Goal: Information Seeking & Learning: Learn about a topic

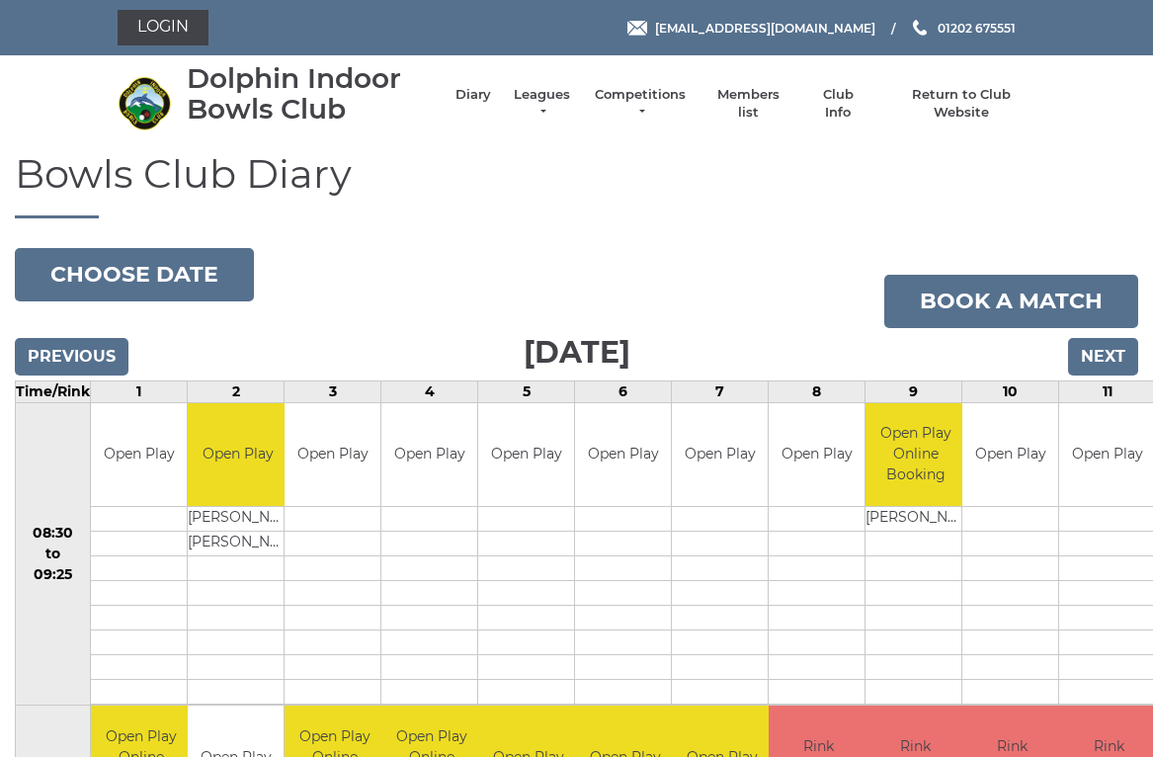
scroll to position [5, 0]
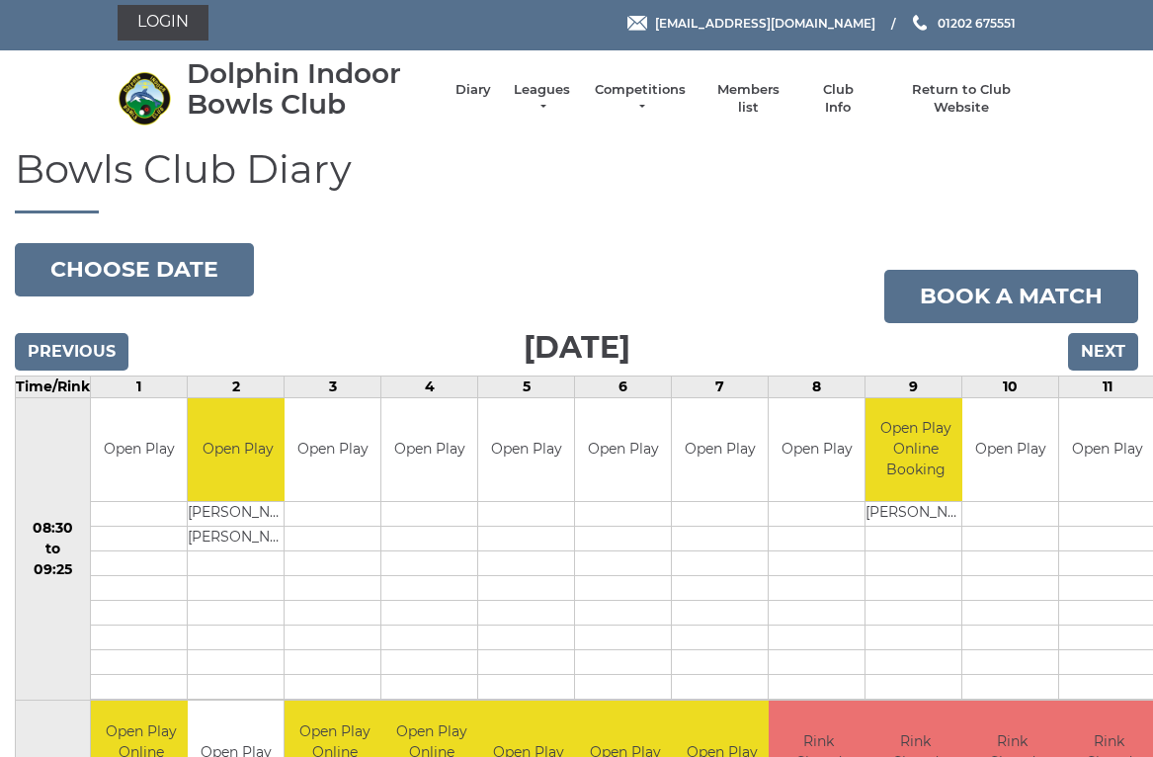
click at [189, 280] on button "Choose date" at bounding box center [134, 269] width 239 height 53
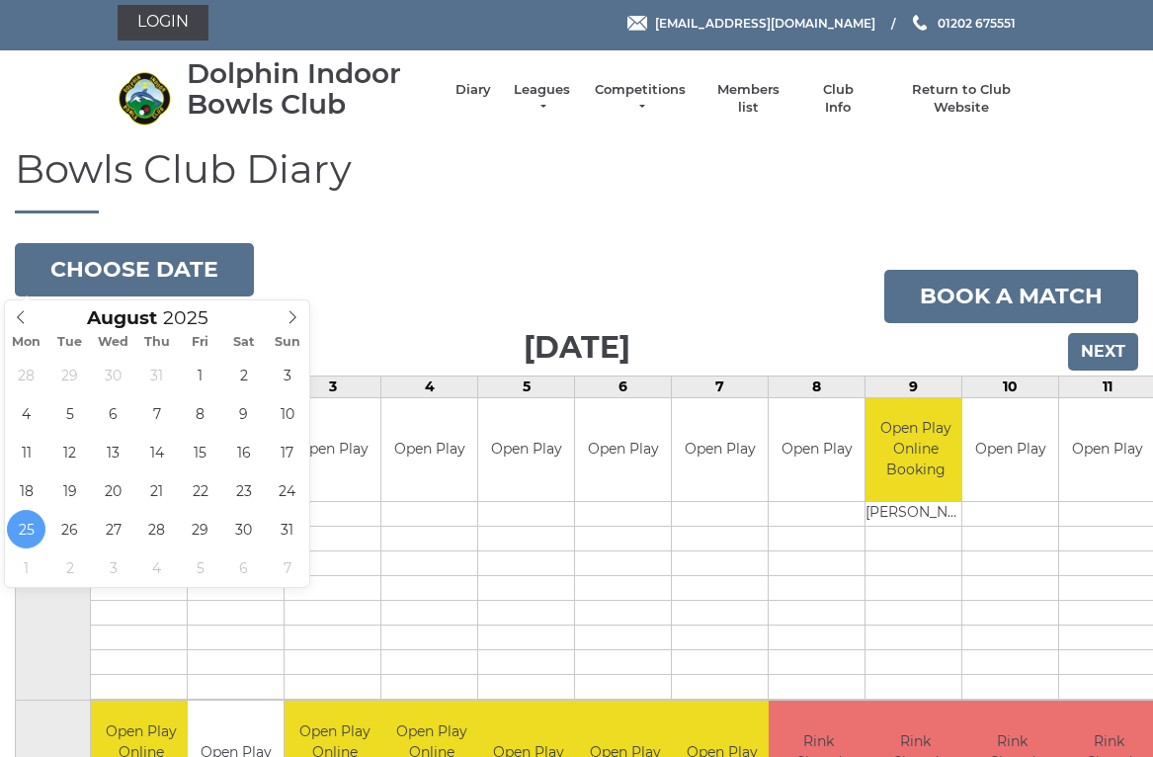
click at [299, 316] on icon at bounding box center [293, 317] width 14 height 14
type input "[DATE]"
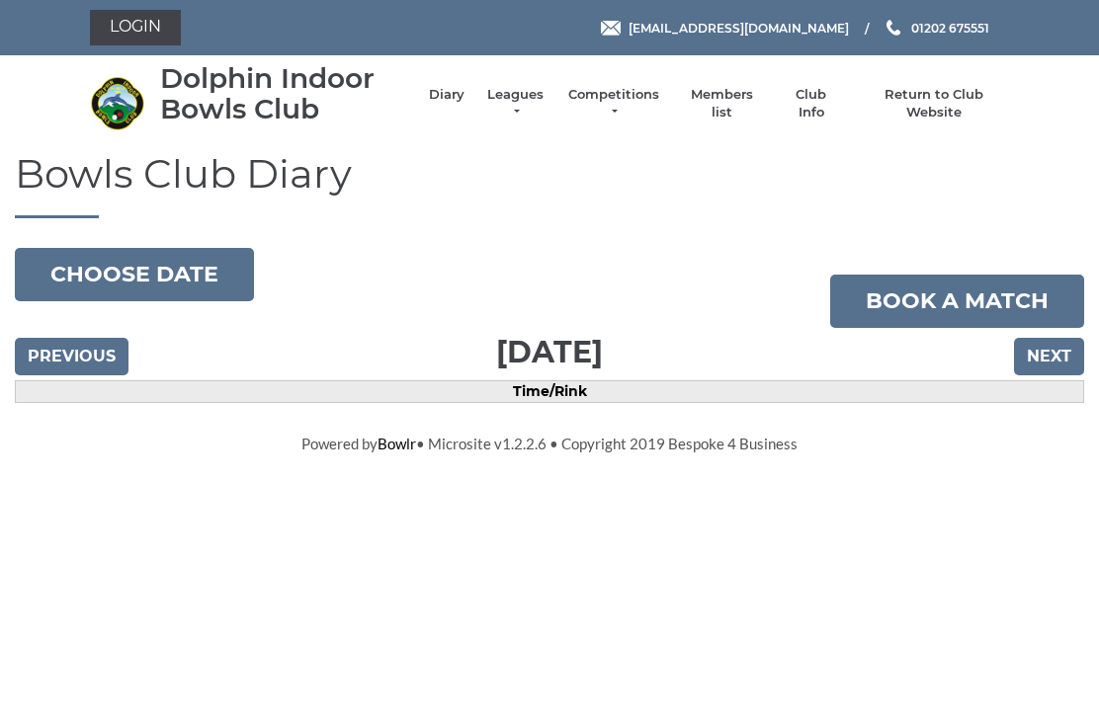
click at [209, 268] on button "Choose date" at bounding box center [134, 274] width 239 height 53
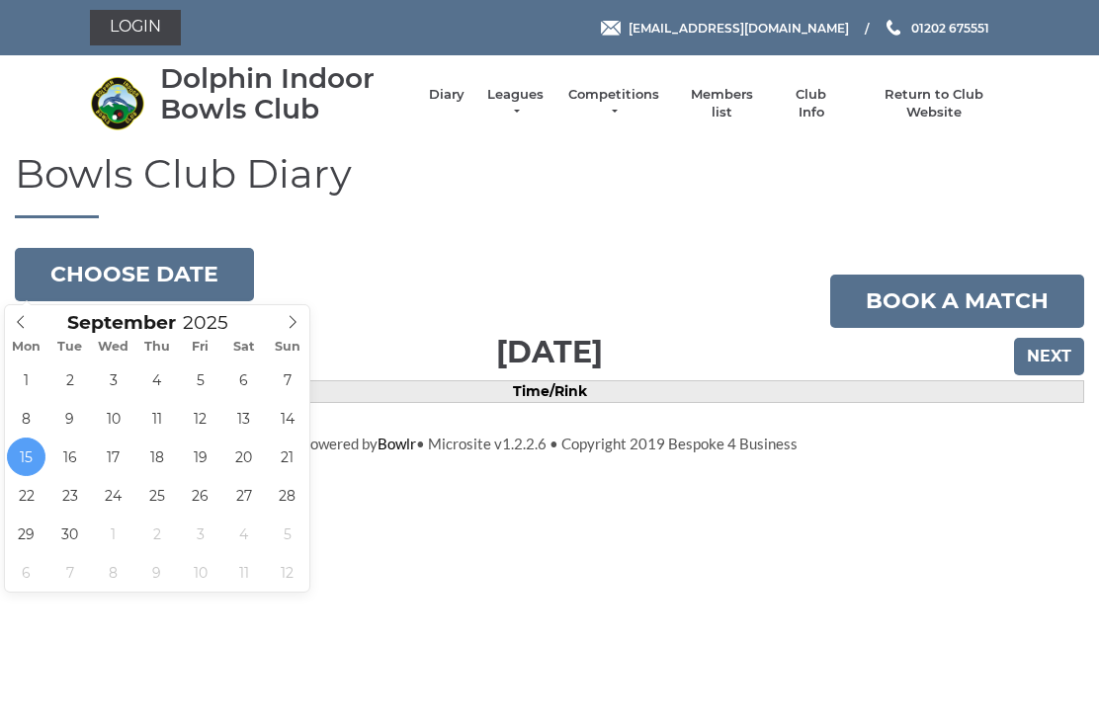
type input "2025-09-16"
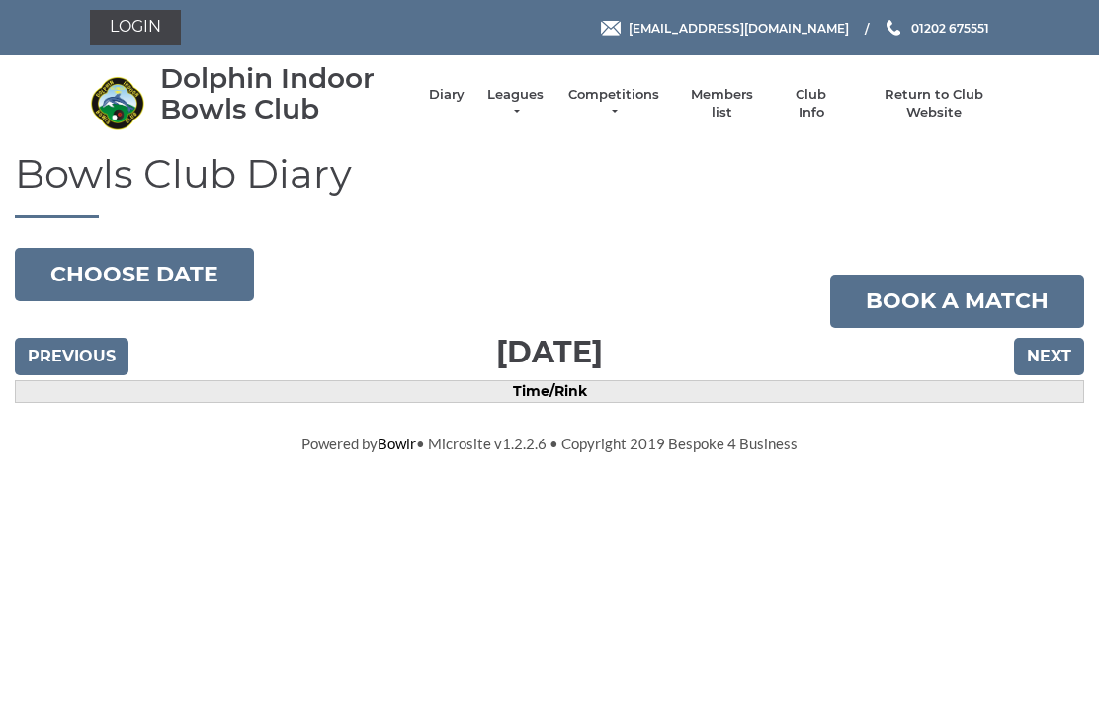
click at [211, 260] on button "Choose date" at bounding box center [134, 274] width 239 height 53
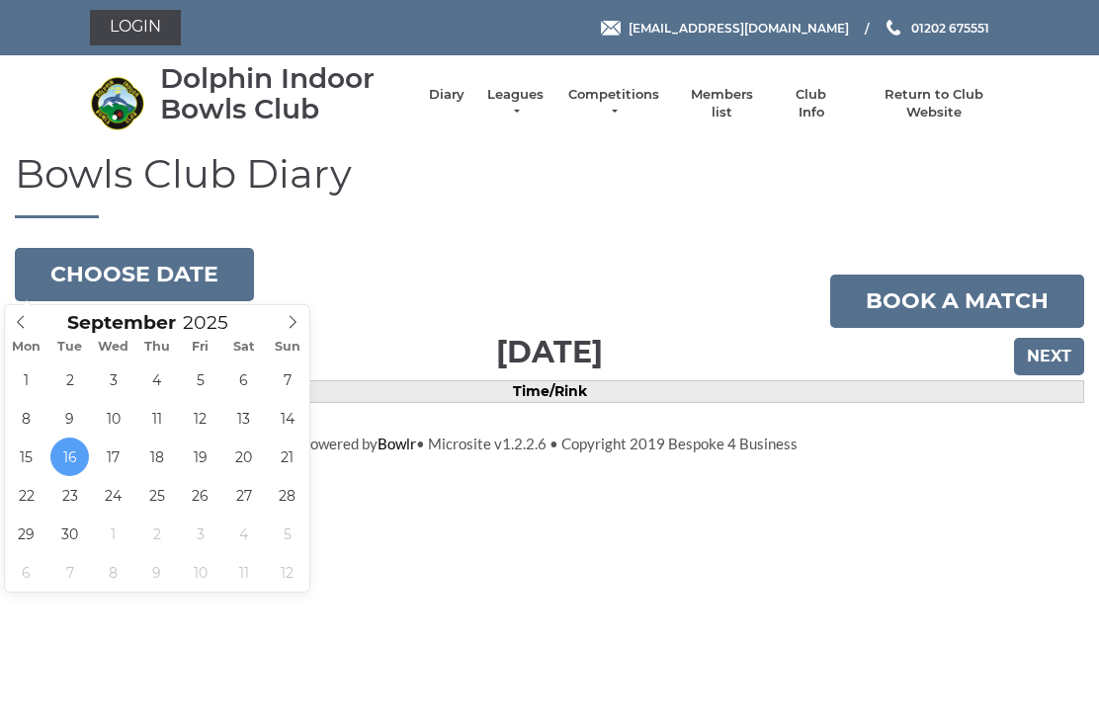
type input "2025-09-30"
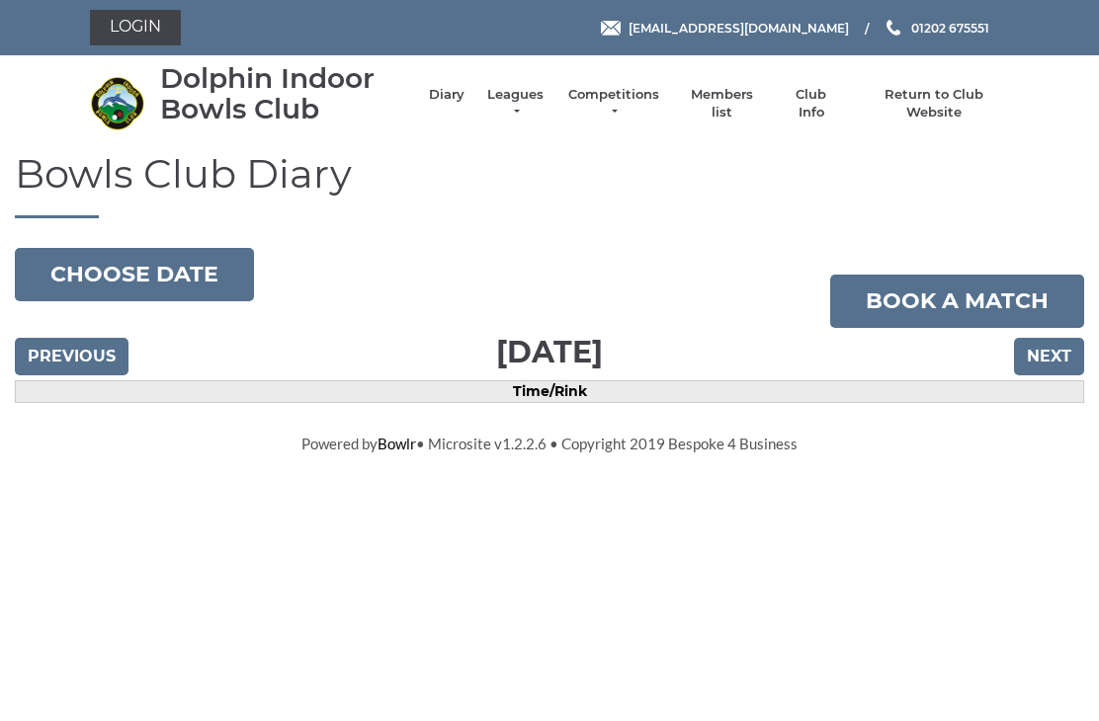
click at [222, 277] on button "Choose date" at bounding box center [134, 274] width 239 height 53
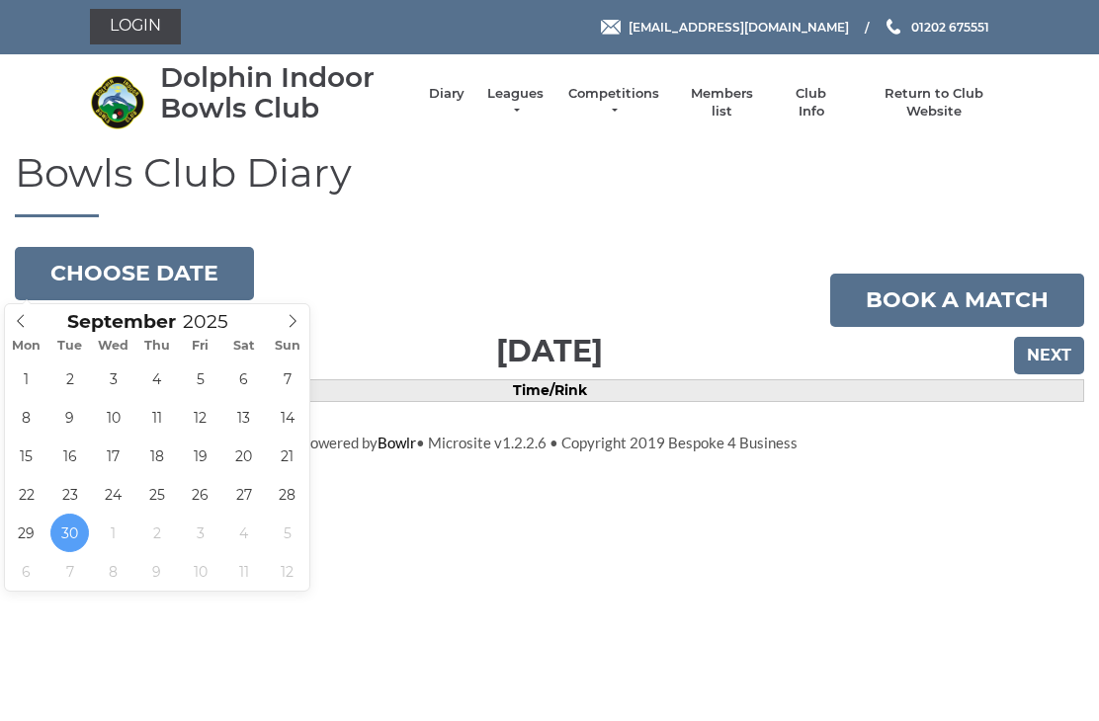
type input "2025-09-27"
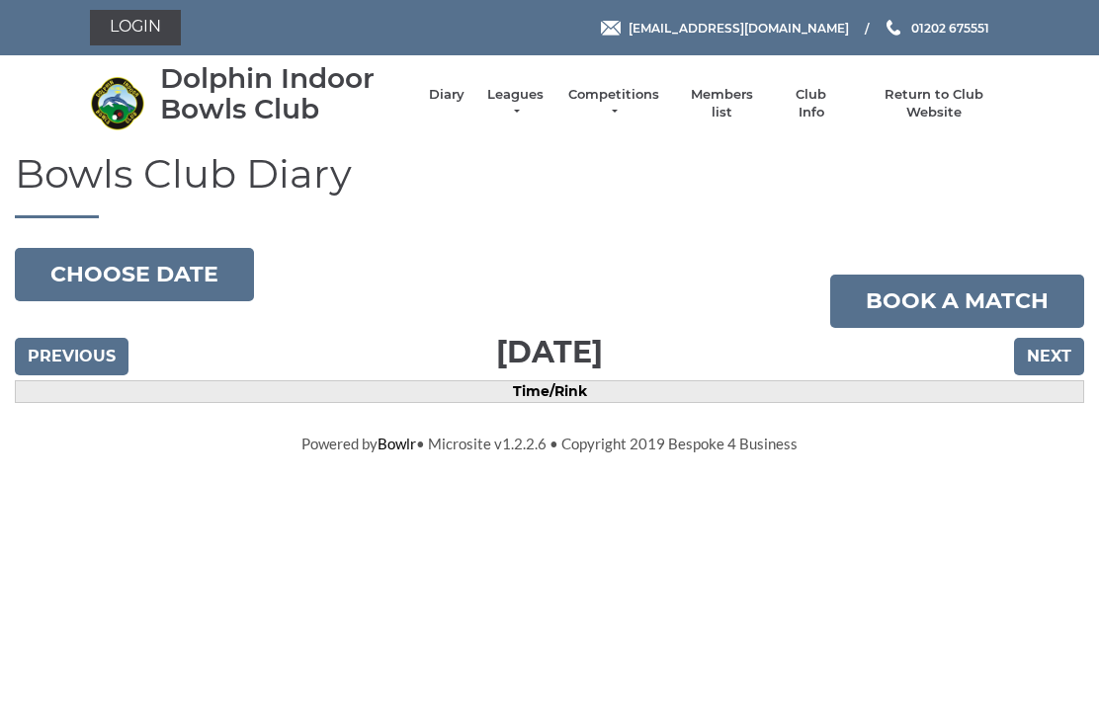
click at [615, 116] on link "Competitions" at bounding box center [613, 104] width 95 height 36
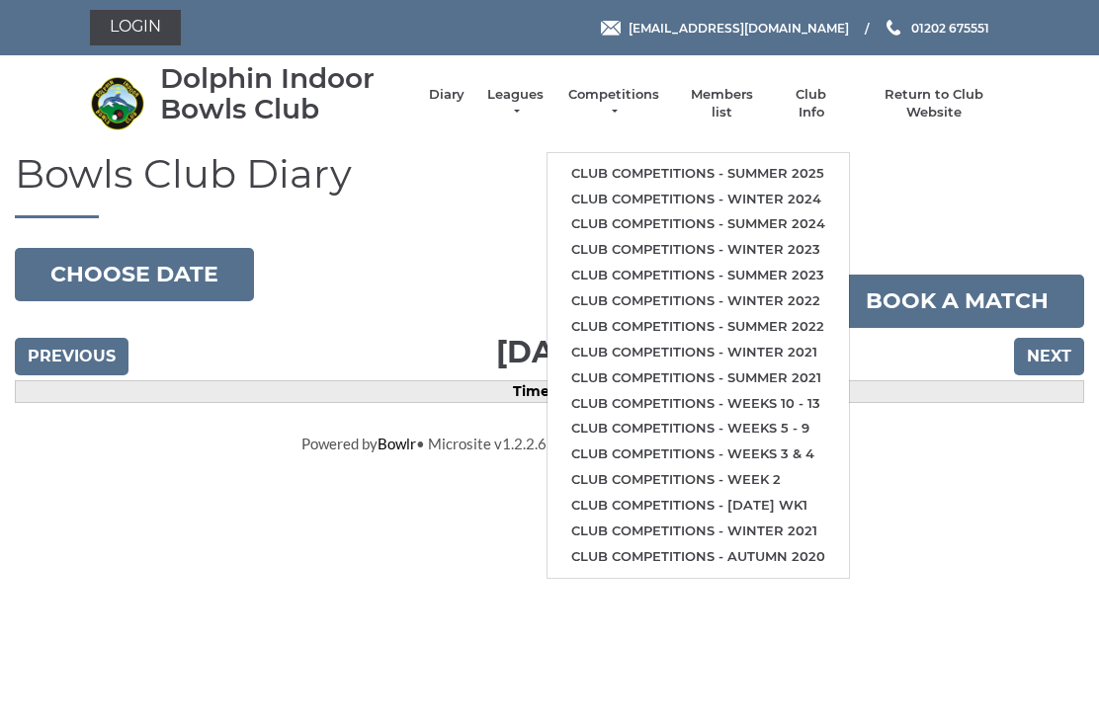
click at [688, 207] on link "Club competitions - Winter 2024" at bounding box center [697, 200] width 301 height 26
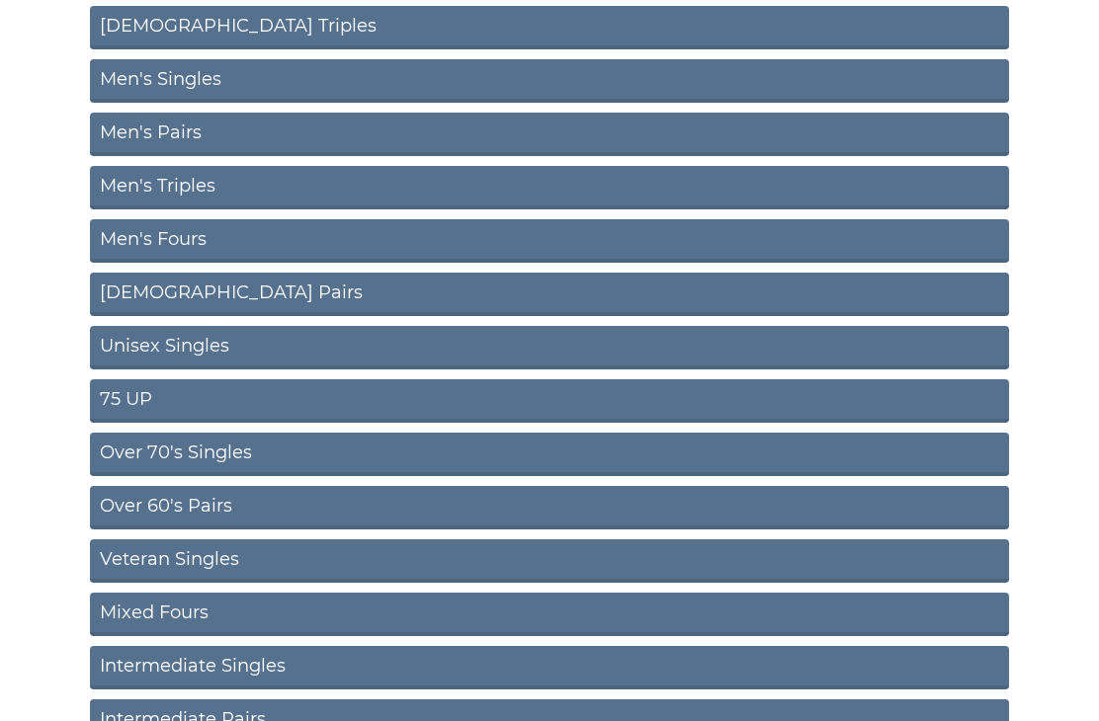
scroll to position [284, 0]
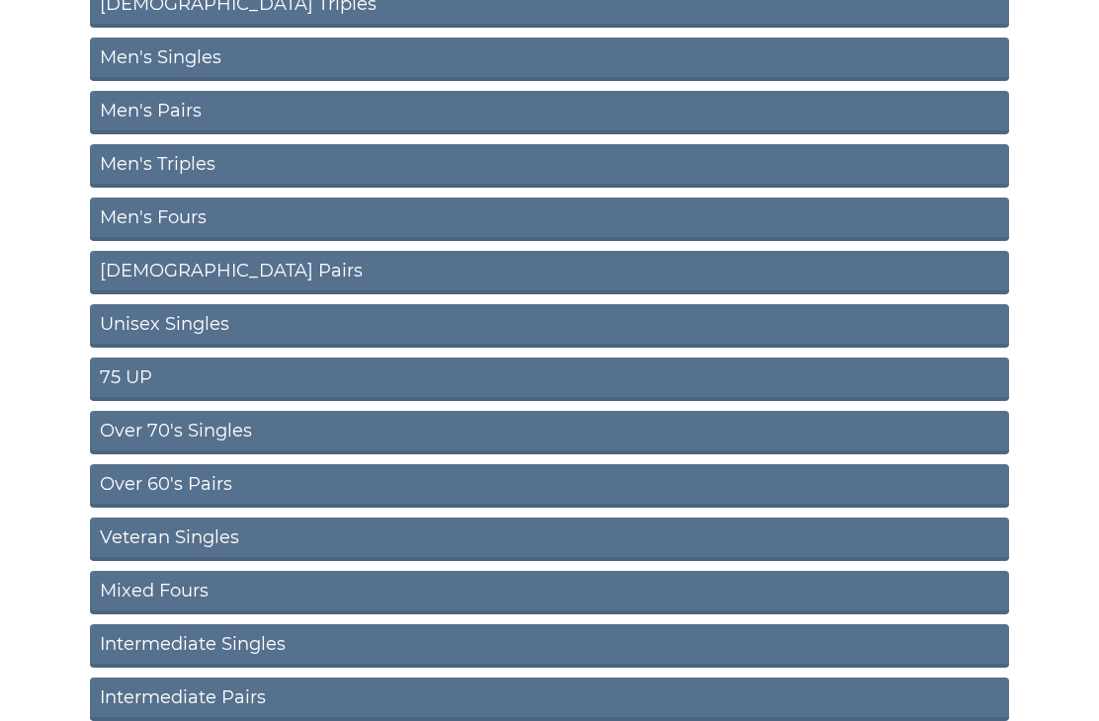
click at [380, 382] on link "75 UP" at bounding box center [549, 379] width 919 height 43
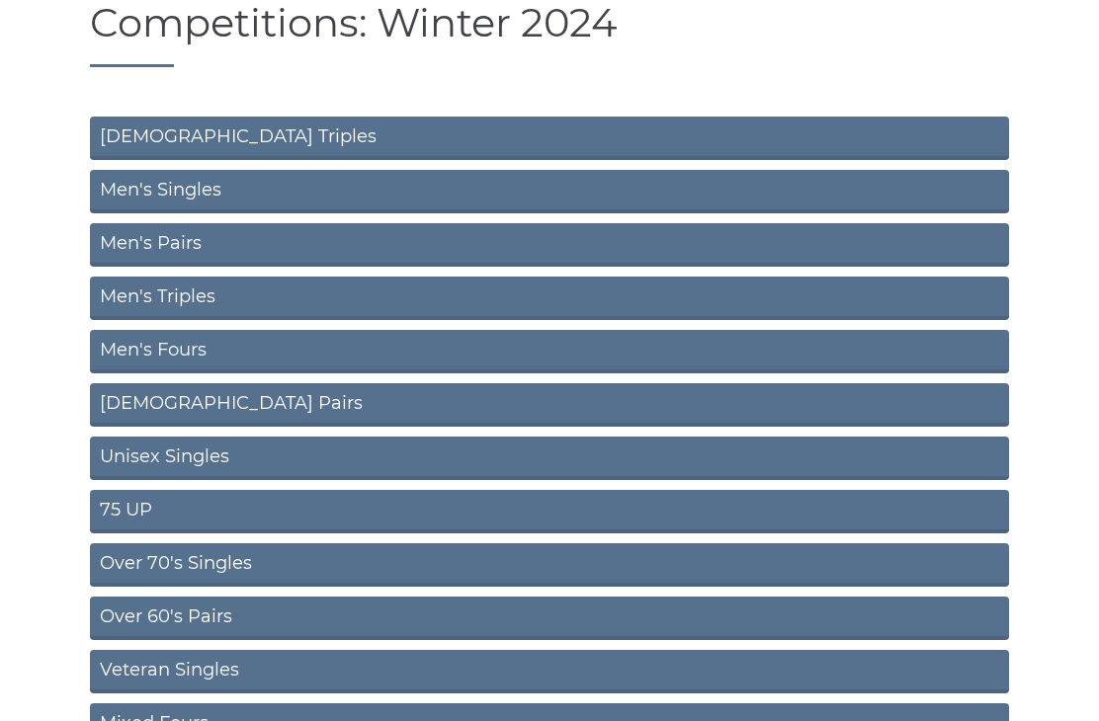
scroll to position [150, 0]
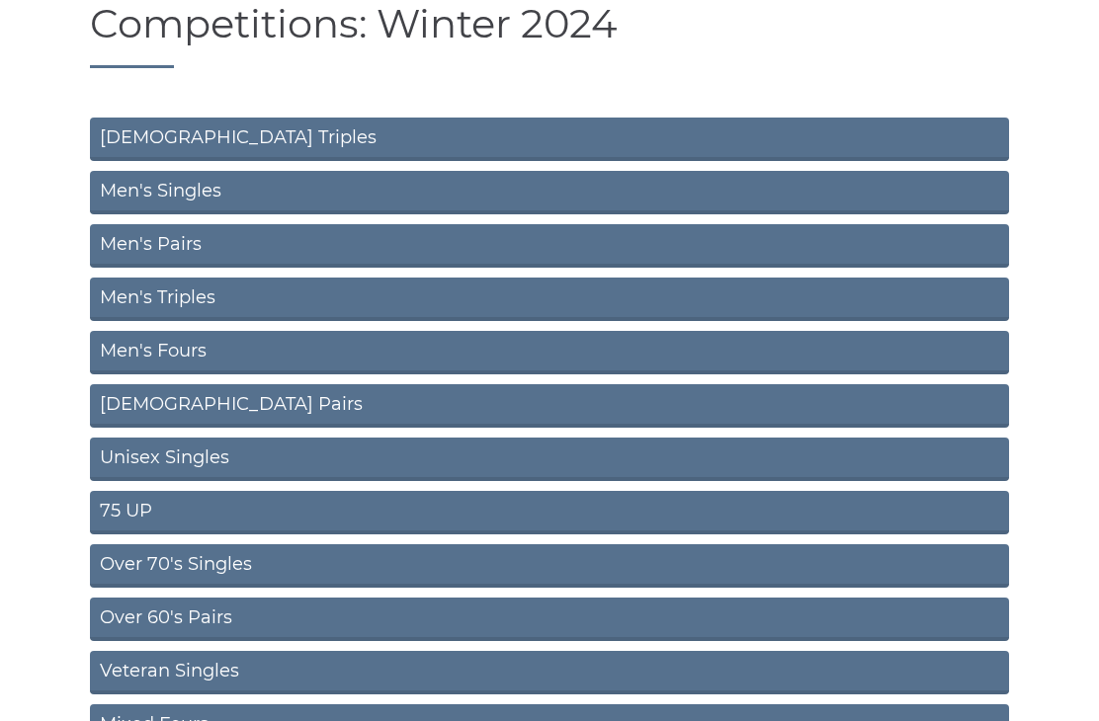
click at [402, 201] on link "Men's Singles" at bounding box center [549, 192] width 919 height 43
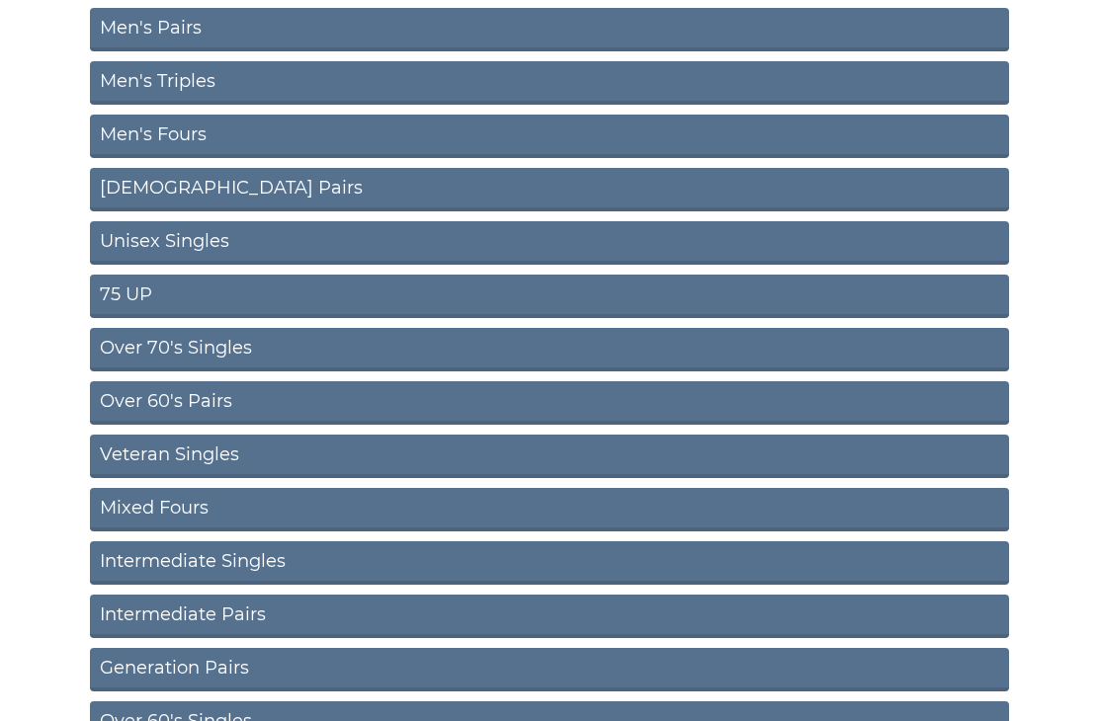
scroll to position [375, 0]
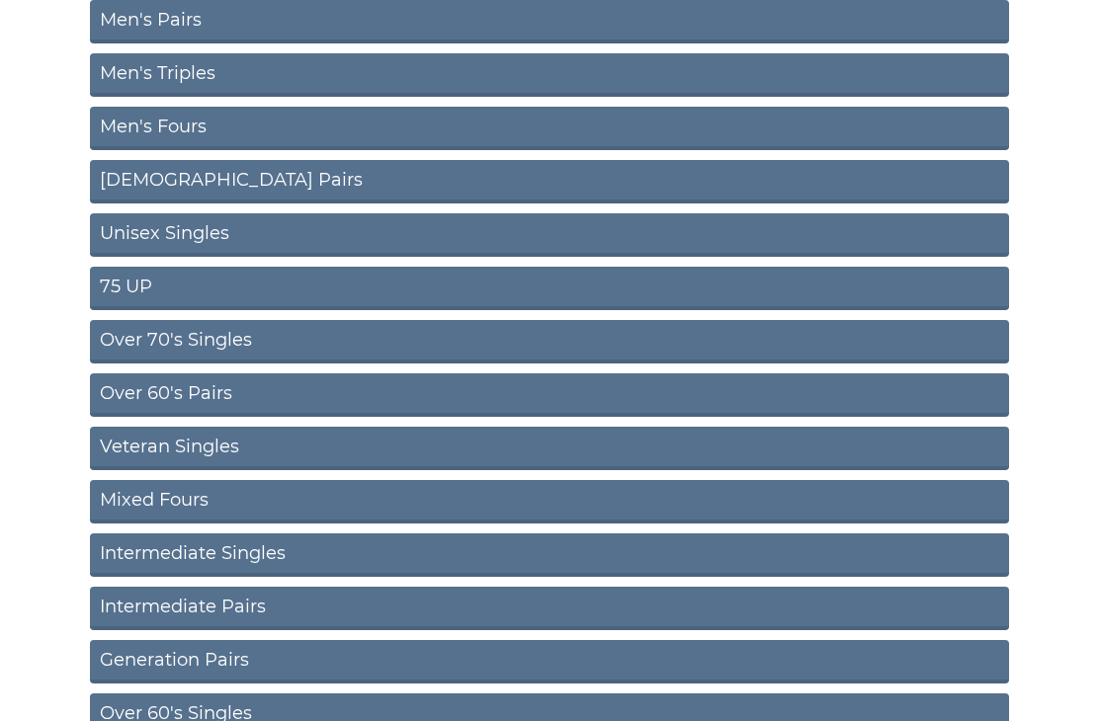
click at [403, 346] on link "Over 70's Singles" at bounding box center [549, 341] width 919 height 43
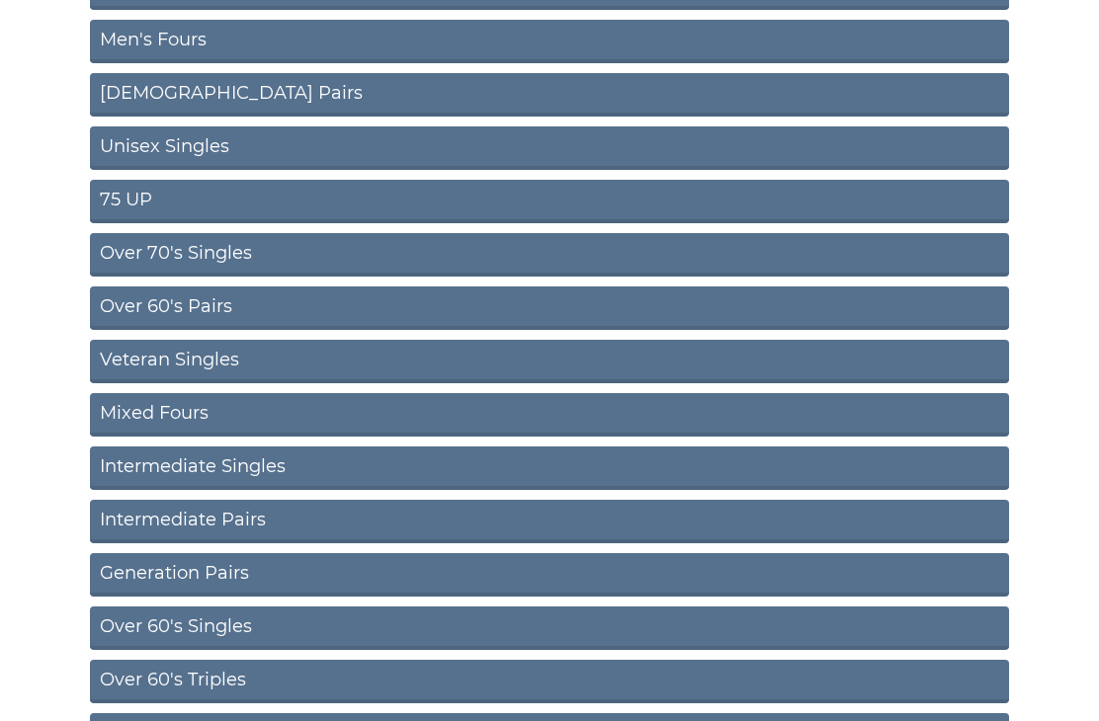
scroll to position [467, 0]
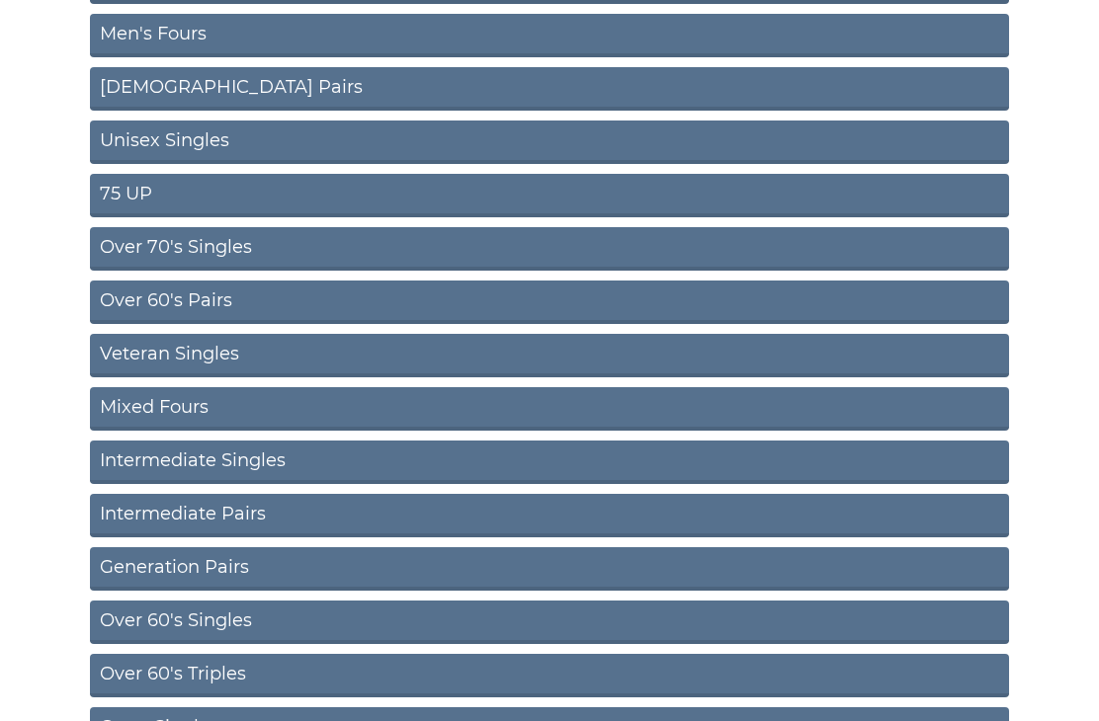
click at [434, 358] on link "Veteran Singles" at bounding box center [549, 355] width 919 height 43
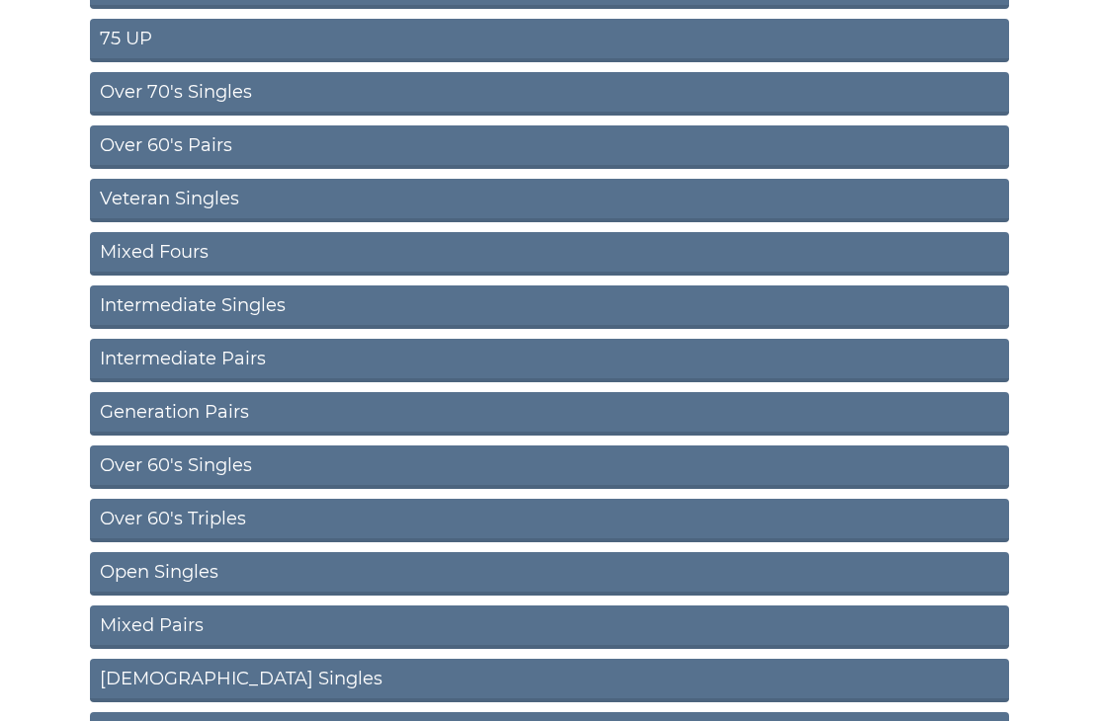
scroll to position [623, 0]
click at [335, 313] on link "Intermediate Singles" at bounding box center [549, 307] width 919 height 43
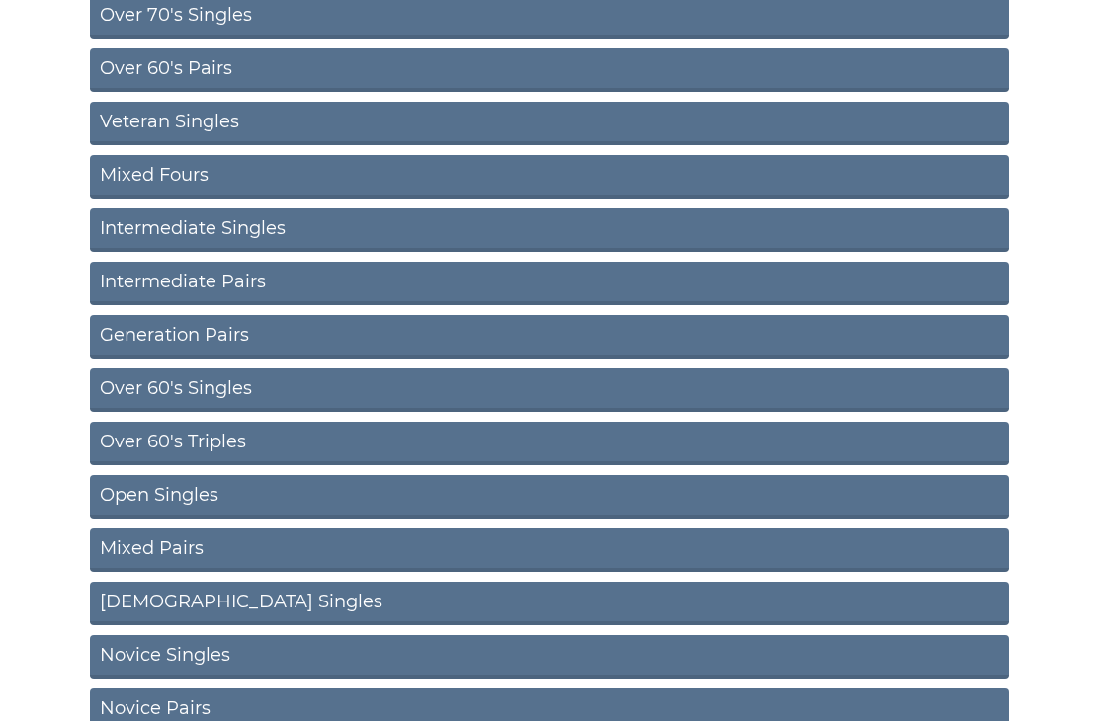
scroll to position [743, 0]
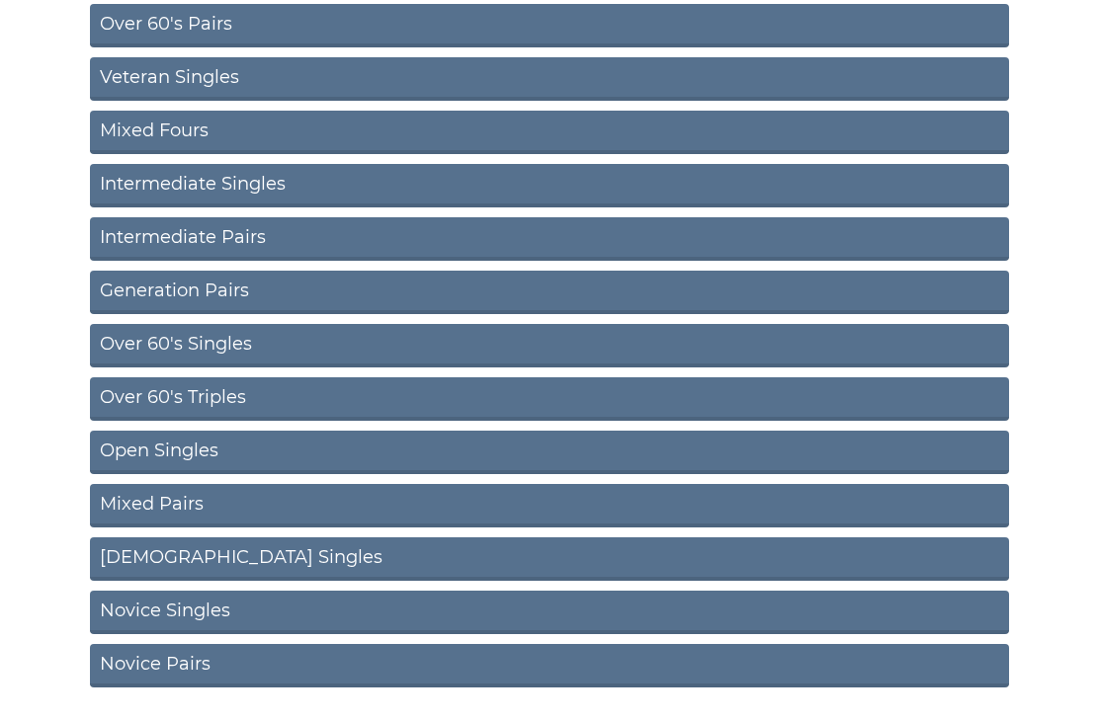
click at [218, 613] on link "Novice Singles" at bounding box center [549, 613] width 919 height 43
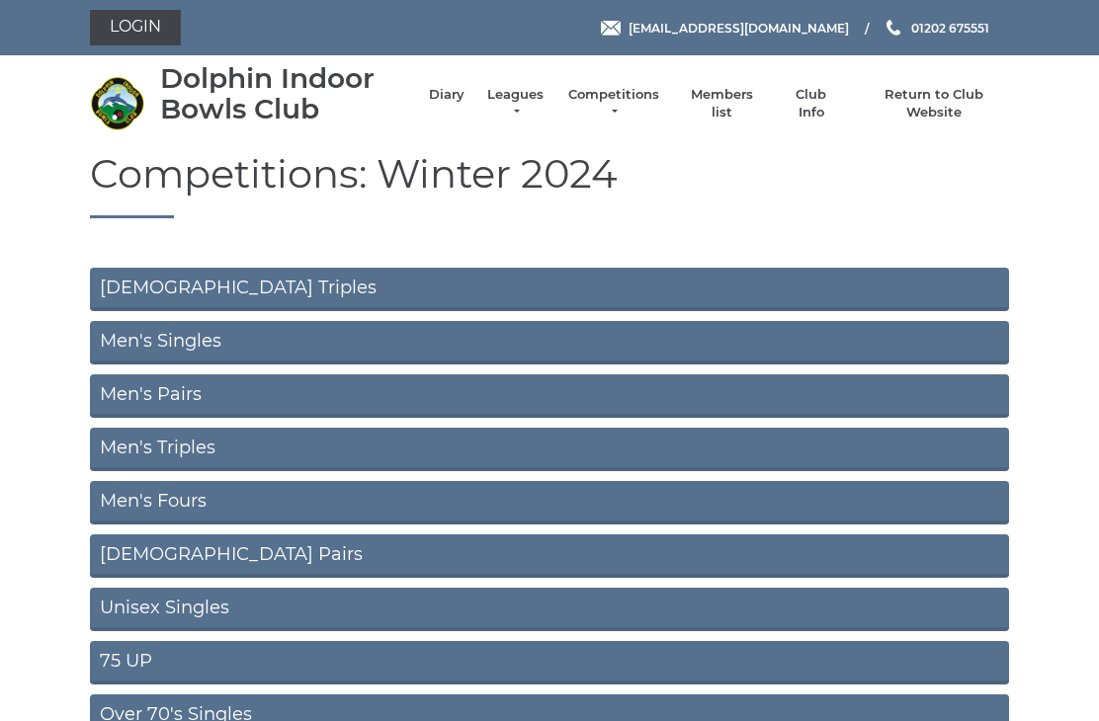
scroll to position [805, 0]
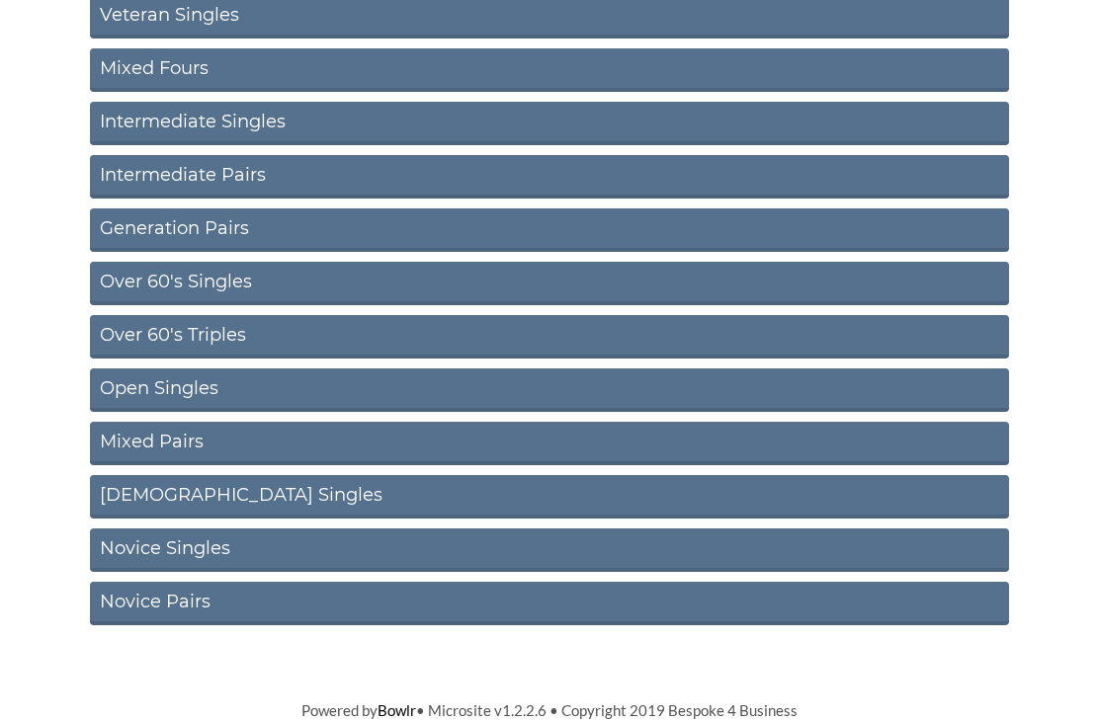
click at [284, 610] on link "Novice Pairs" at bounding box center [549, 604] width 919 height 43
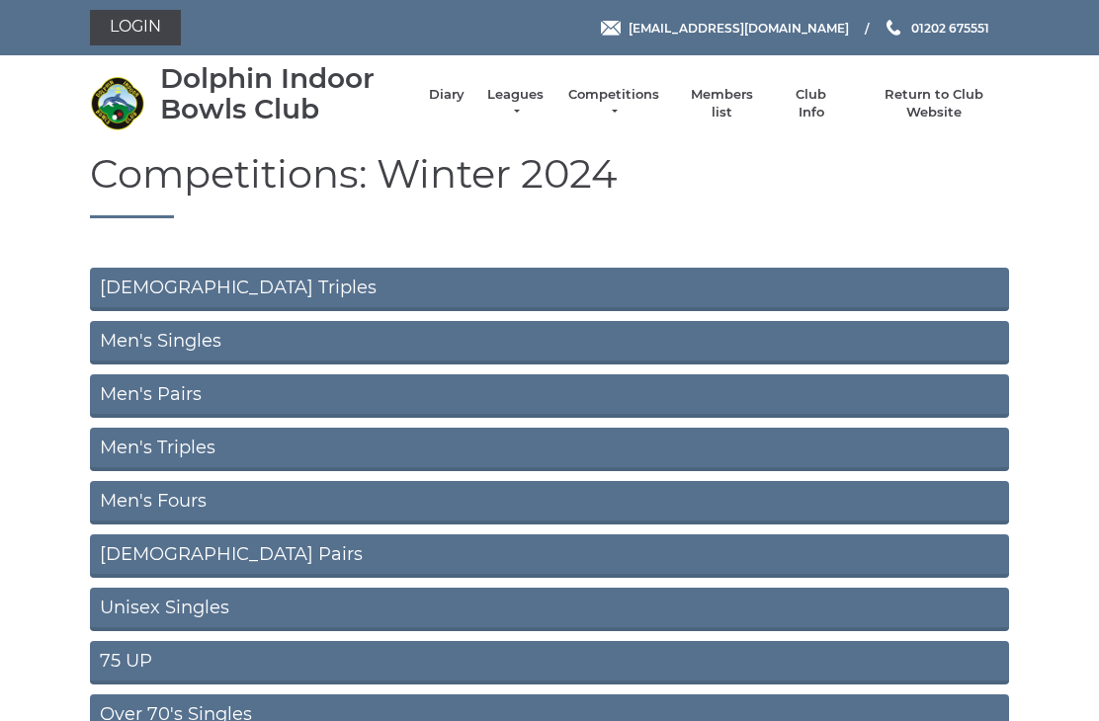
click at [511, 109] on link "Leagues" at bounding box center [515, 104] width 62 height 36
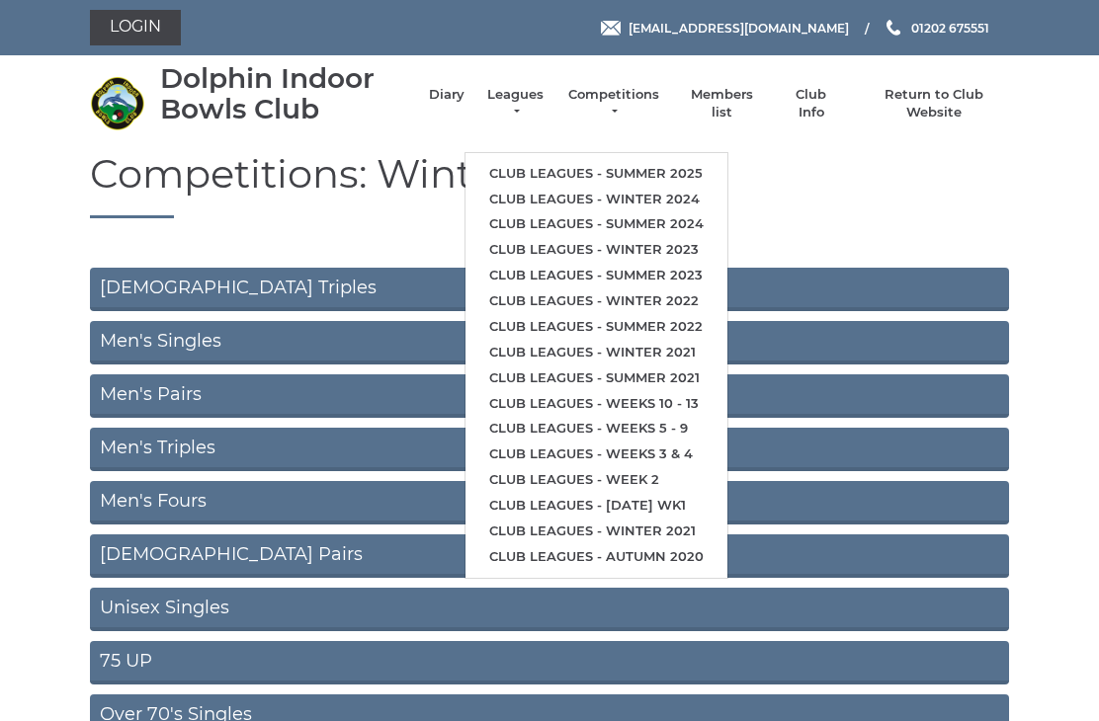
click at [558, 179] on link "Club leagues - Summer 2025" at bounding box center [596, 174] width 262 height 26
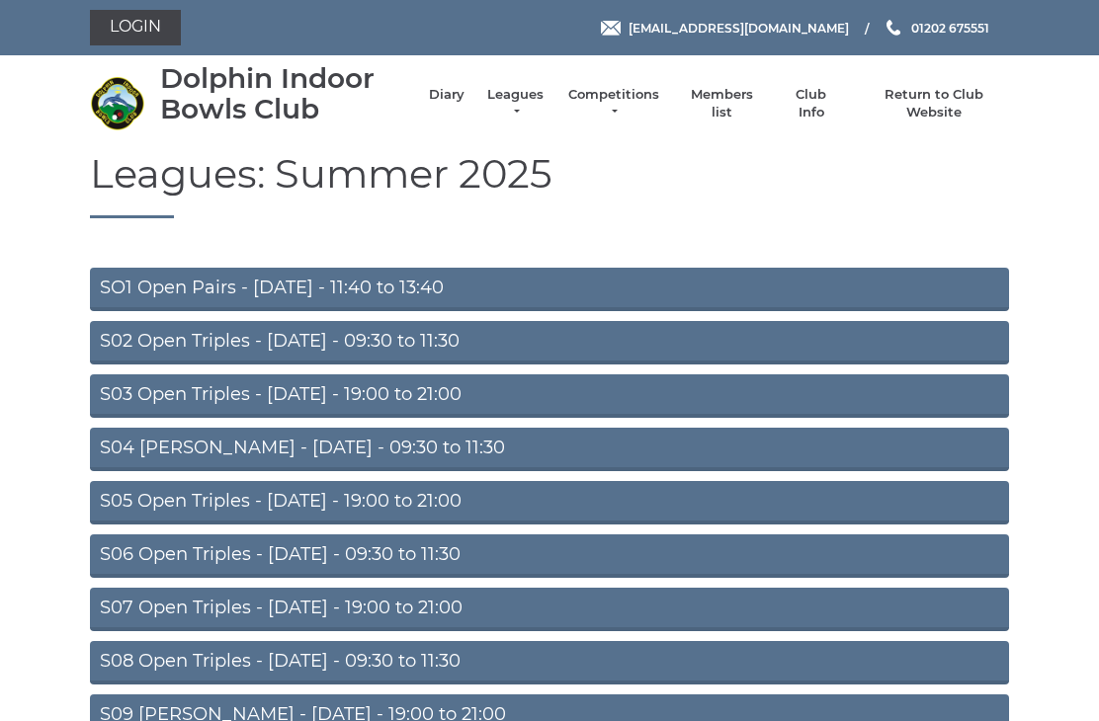
click at [464, 93] on li "Leagues Club leagues - Summer 2025 Club leagues - Winter 2024 Club leagues - Su…" at bounding box center [505, 103] width 82 height 55
click at [438, 95] on link "Diary" at bounding box center [447, 95] width 36 height 18
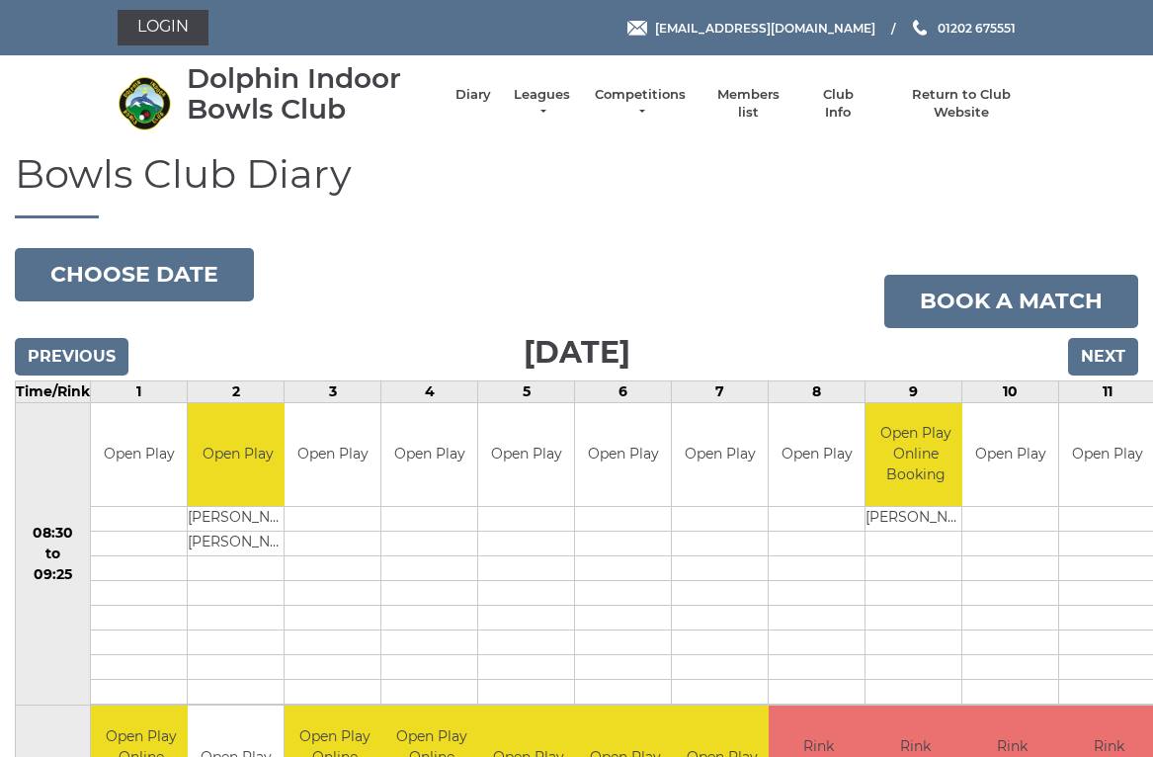
scroll to position [5, 0]
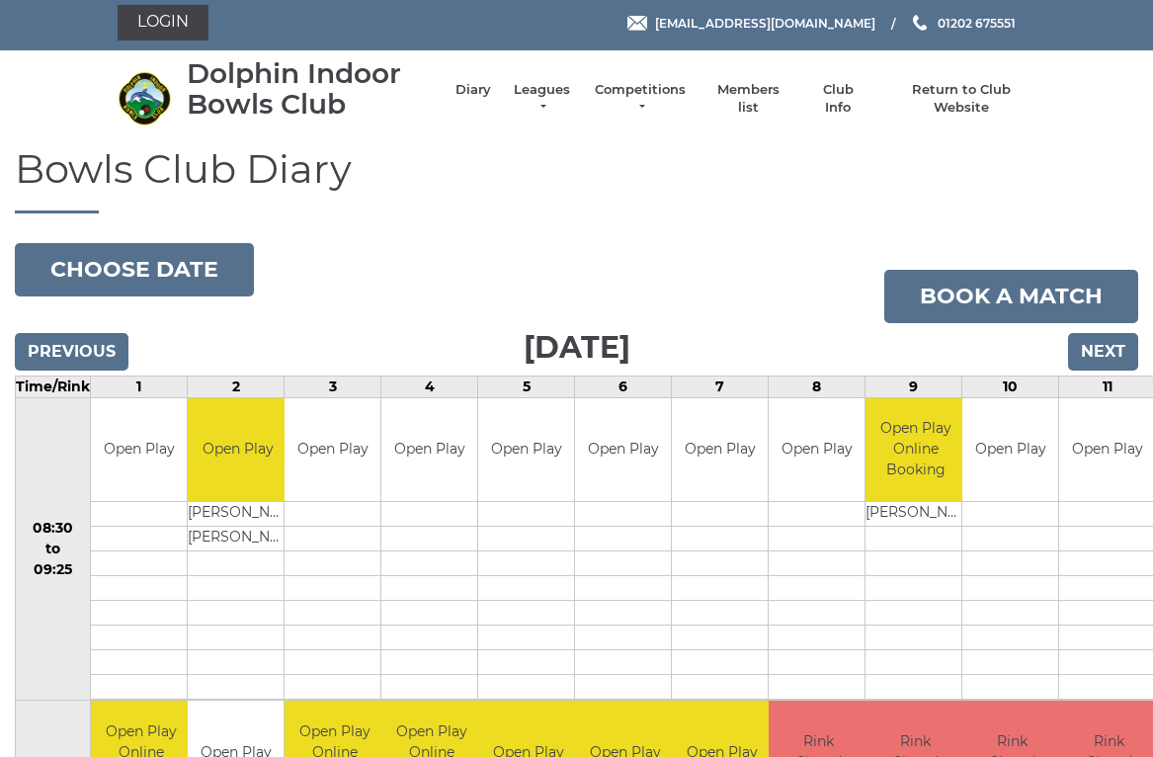
click at [550, 94] on link "Leagues" at bounding box center [542, 99] width 62 height 36
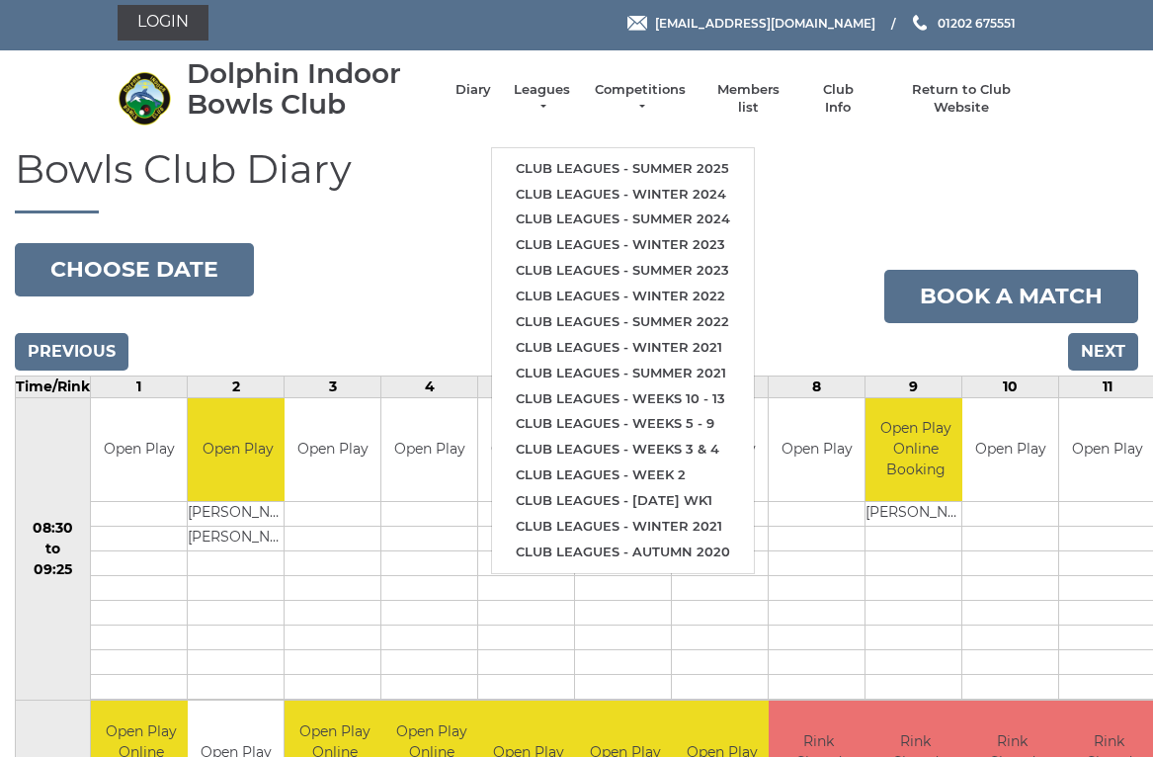
click at [654, 195] on link "Club leagues - Winter 2024" at bounding box center [623, 195] width 262 height 26
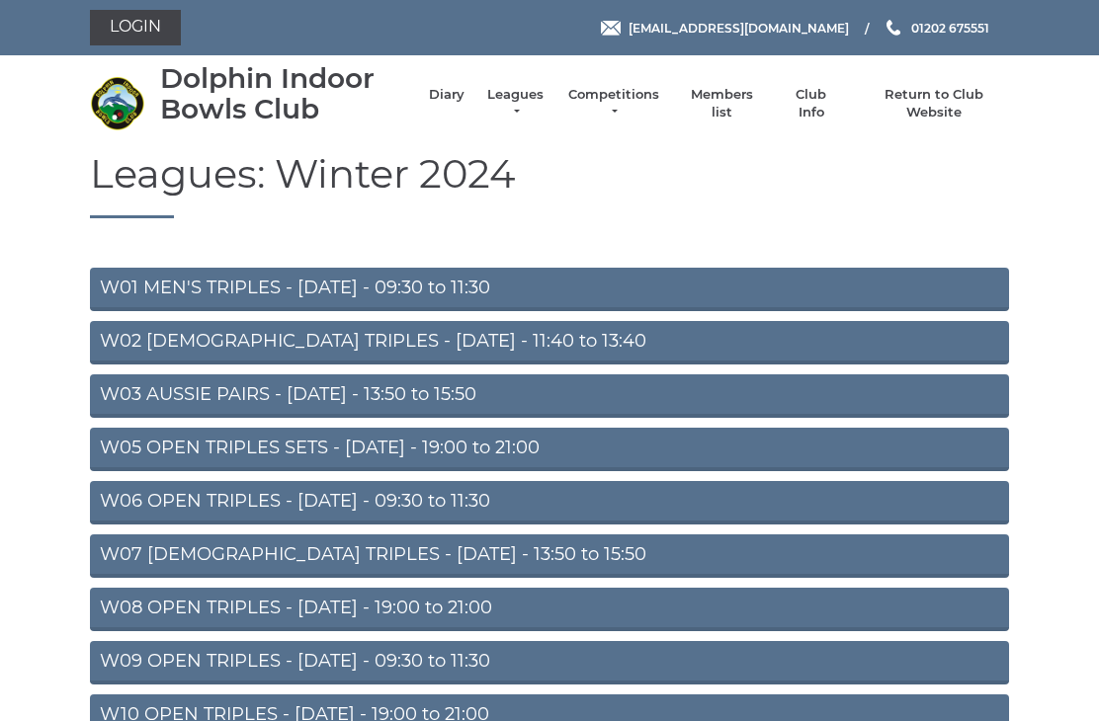
click at [559, 293] on link "W01 MEN'S TRIPLES - Monday - 09:30 to 11:30" at bounding box center [549, 289] width 919 height 43
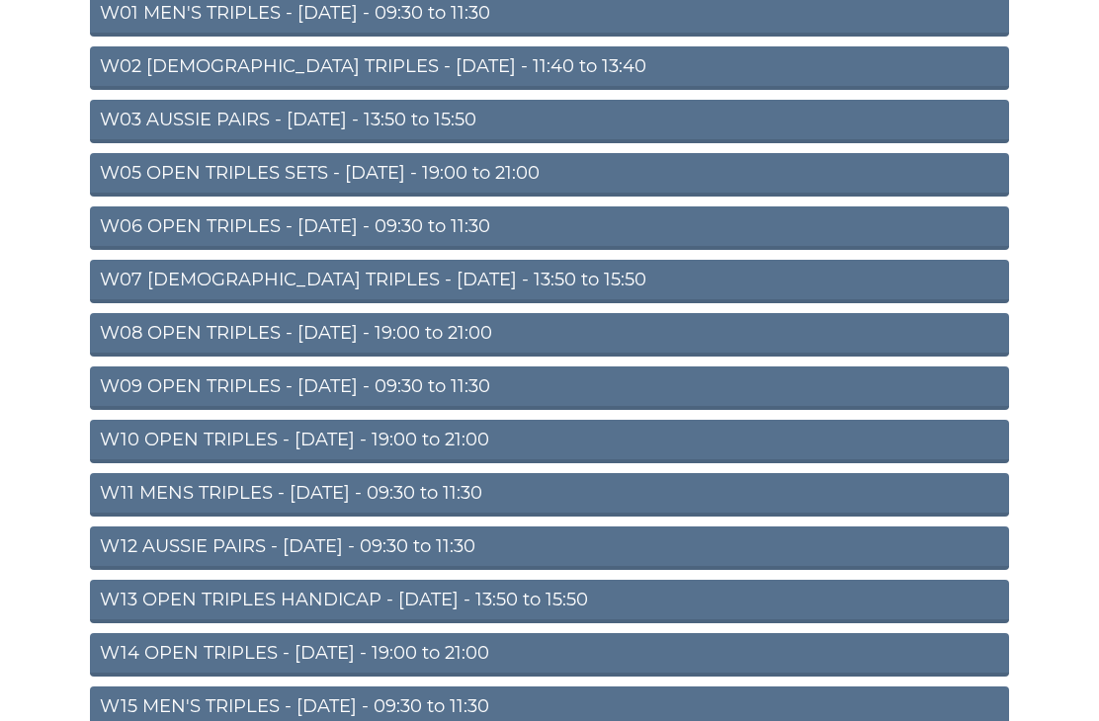
scroll to position [275, 0]
click at [414, 496] on link "W11 MENS TRIPLES - Thursday - 09:30 to 11:30" at bounding box center [549, 494] width 919 height 43
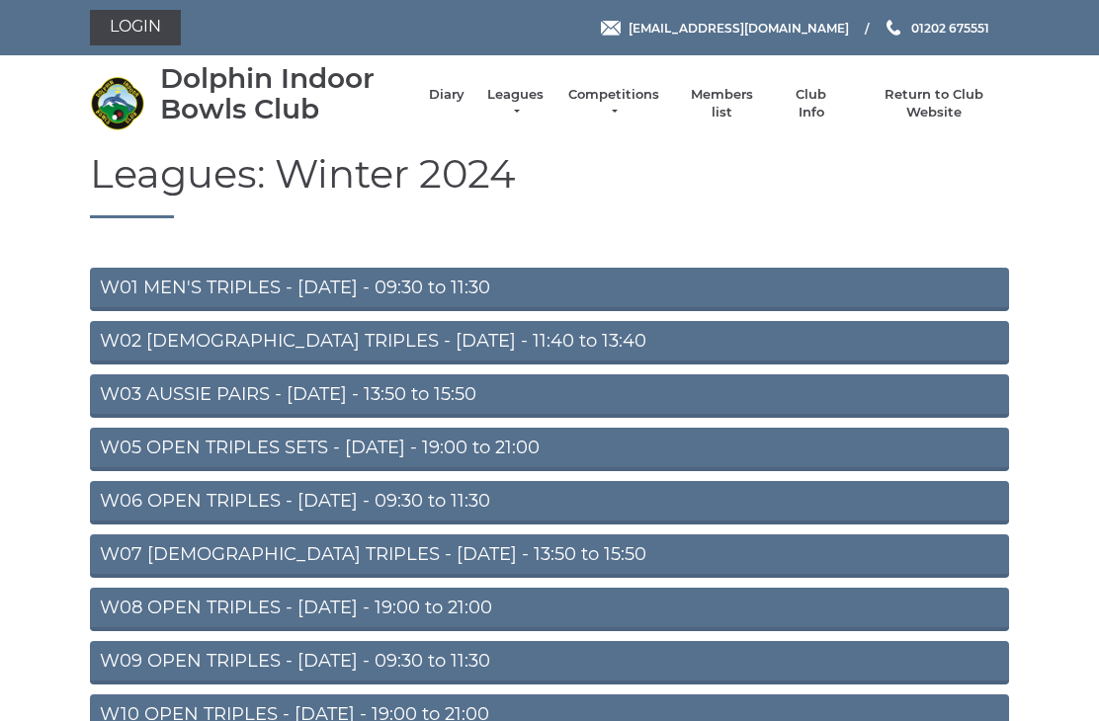
scroll to position [336, 0]
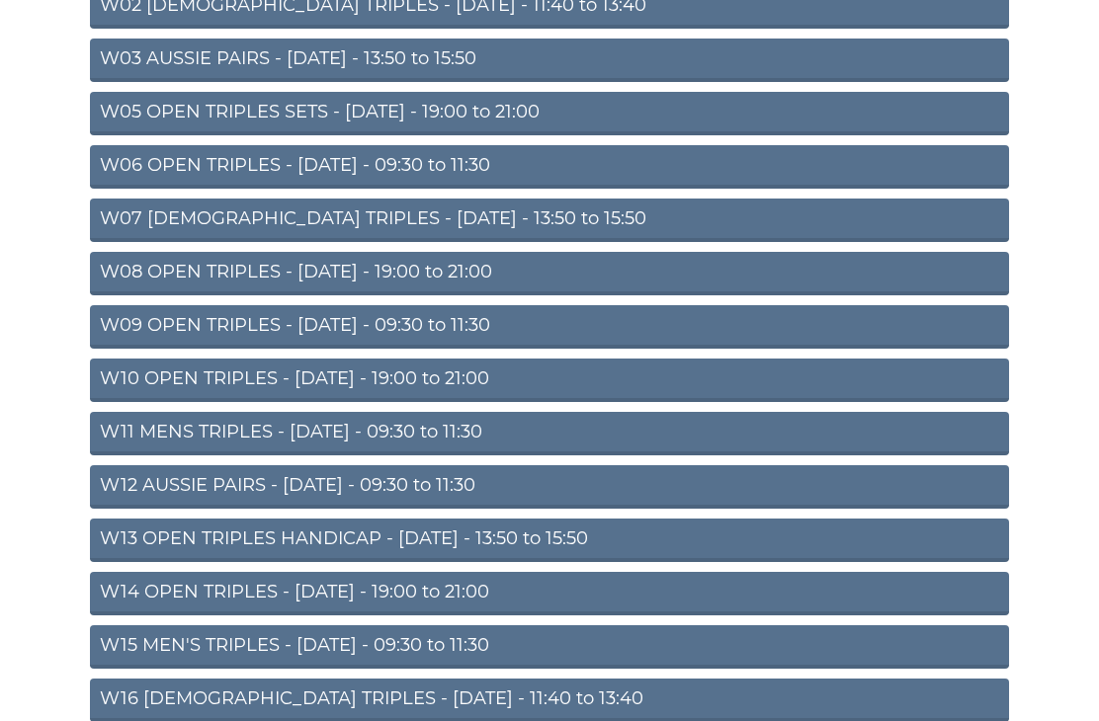
click at [405, 485] on link "W12 AUSSIE PAIRS - [DATE] - 09:30 to 11:30" at bounding box center [549, 486] width 919 height 43
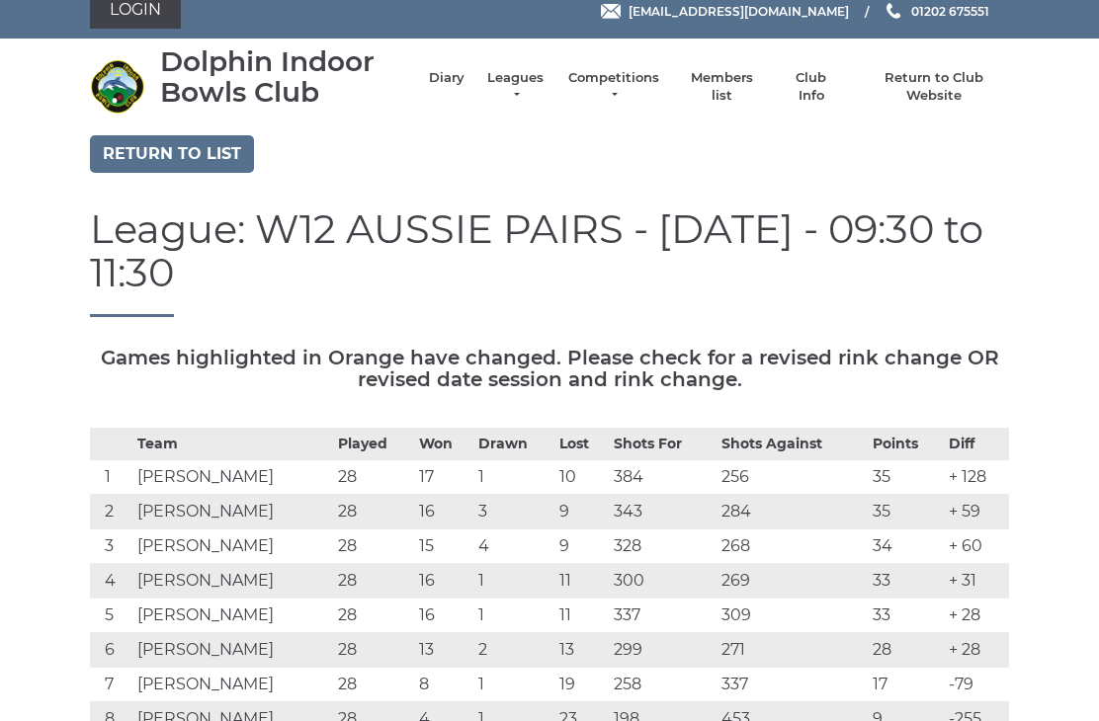
scroll to position [57, 0]
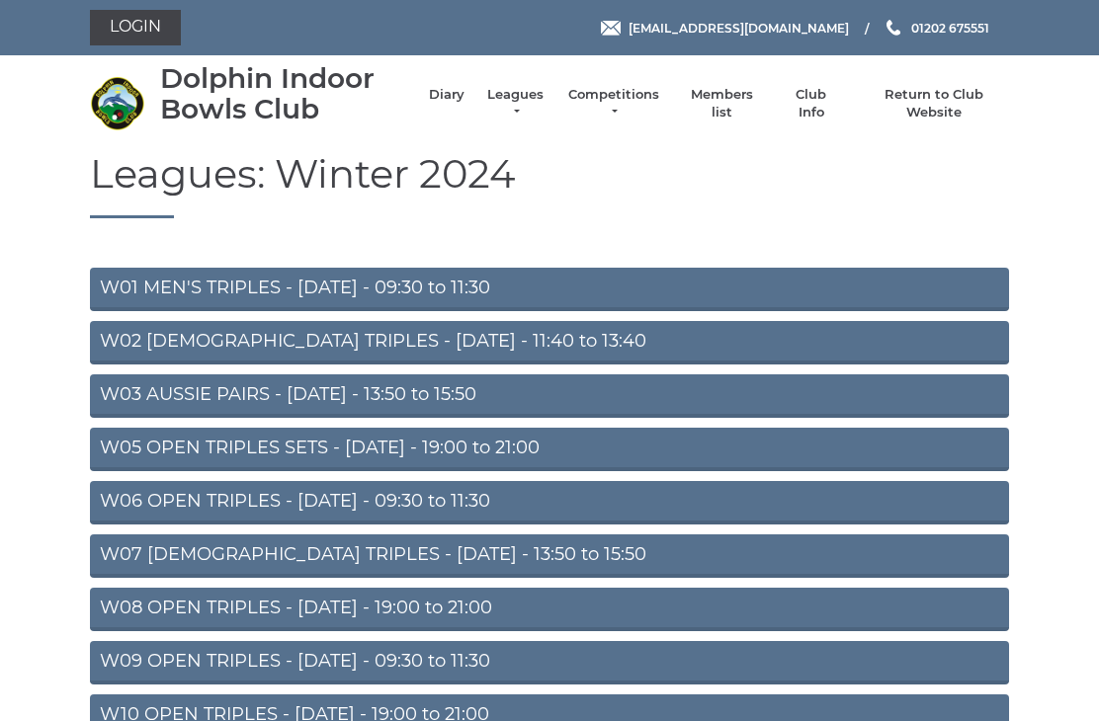
scroll to position [336, 0]
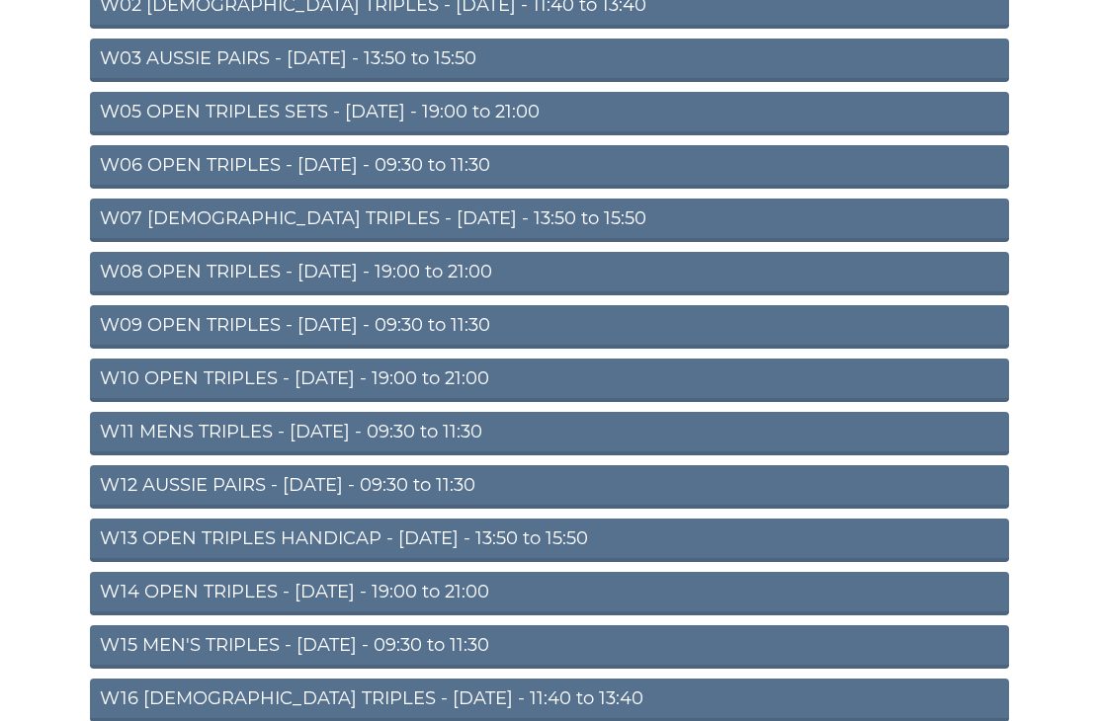
click at [439, 542] on link "W13 OPEN TRIPLES HANDICAP - [DATE] - 13:50 to 15:50" at bounding box center [549, 540] width 919 height 43
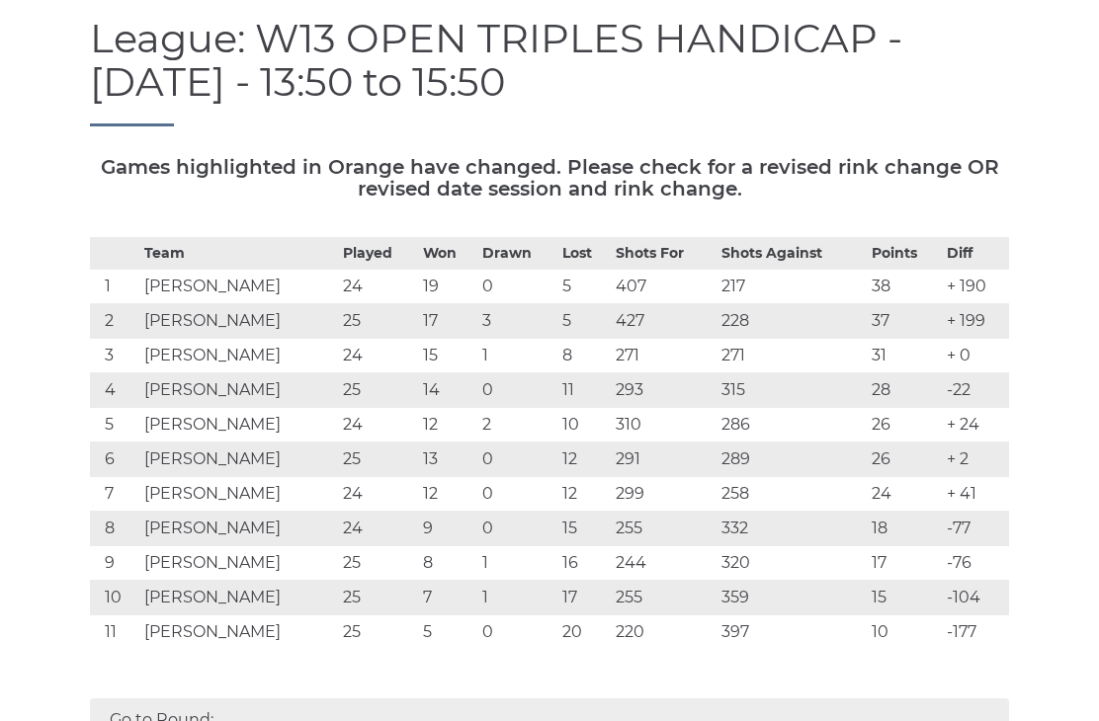
scroll to position [206, 0]
